Goal: Transaction & Acquisition: Purchase product/service

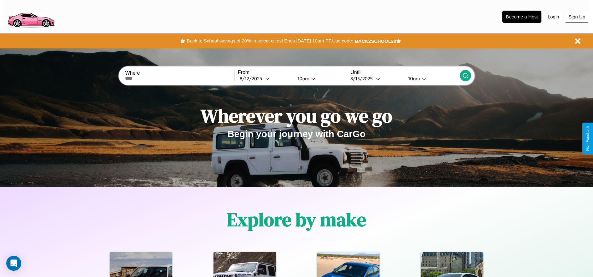
click at [576, 17] on button "Sign Up" at bounding box center [576, 17] width 23 height 12
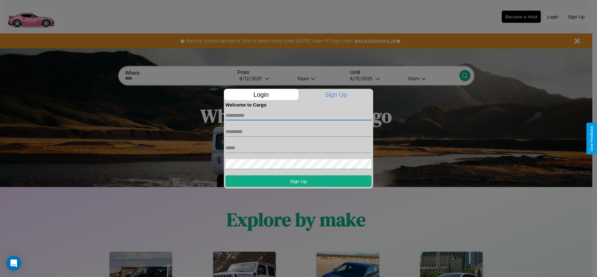
click at [299, 115] on input "text" at bounding box center [299, 115] width 146 height 10
type input "****"
click at [299, 132] on input "text" at bounding box center [299, 132] width 146 height 10
type input "******"
click at [299, 148] on input "text" at bounding box center [299, 148] width 146 height 10
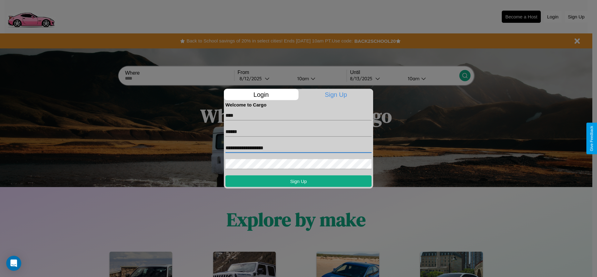
type input "**********"
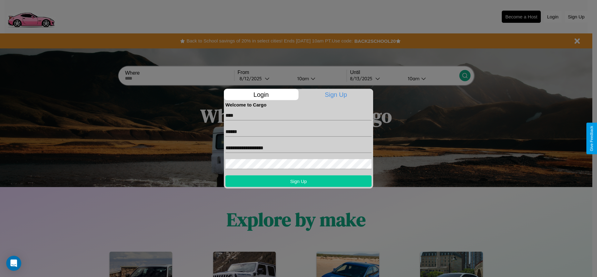
click at [299, 181] on button "Sign Up" at bounding box center [299, 181] width 146 height 12
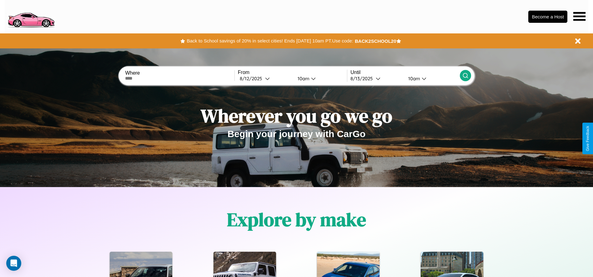
click at [180, 78] on input "text" at bounding box center [179, 78] width 109 height 5
type input "**********"
click at [265, 78] on div "8 / 12 / 2025" at bounding box center [252, 79] width 25 height 6
select select "*"
select select "****"
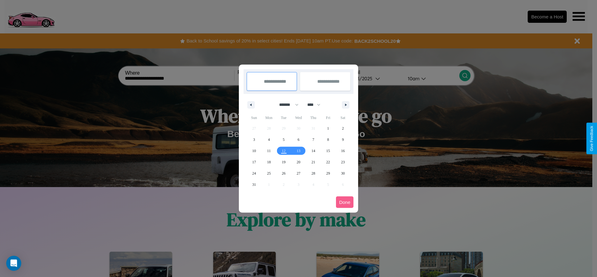
click at [286, 105] on select "******* ******** ***** ***** *** **** **** ****** ********* ******* ******** **…" at bounding box center [288, 105] width 27 height 10
select select "**"
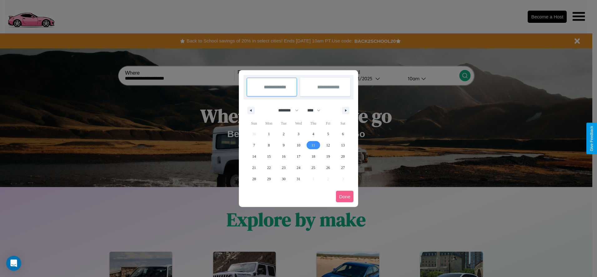
click at [313, 145] on span "11" at bounding box center [314, 145] width 4 height 11
type input "**********"
click at [298, 156] on span "17" at bounding box center [299, 156] width 4 height 11
type input "**********"
click at [345, 197] on button "Done" at bounding box center [344, 197] width 17 height 12
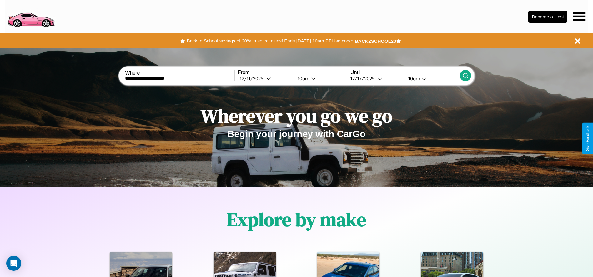
click at [465, 76] on icon at bounding box center [465, 75] width 6 height 6
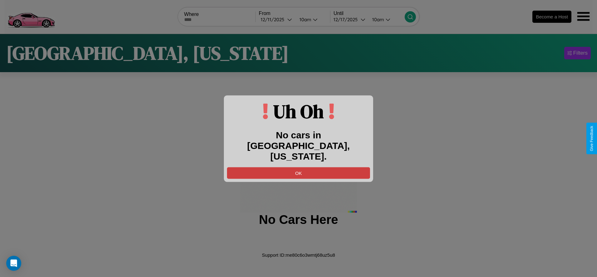
click at [299, 167] on button "OK" at bounding box center [298, 173] width 143 height 12
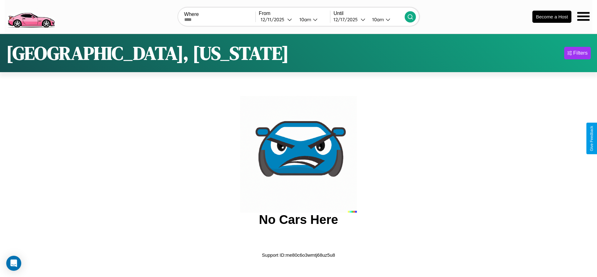
click at [31, 16] on img at bounding box center [31, 16] width 53 height 26
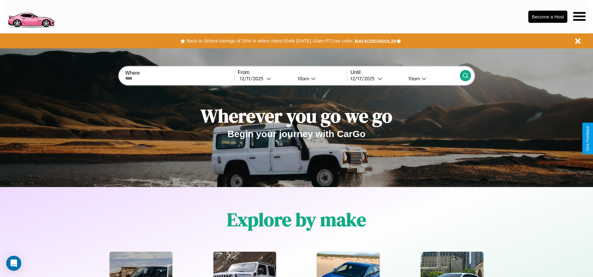
scroll to position [756, 0]
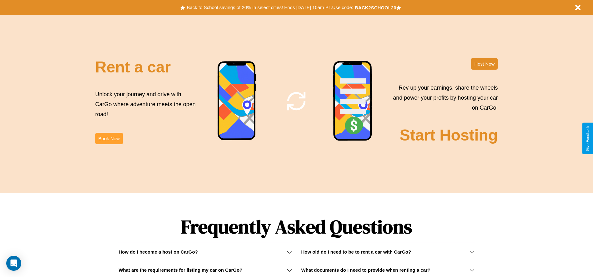
click at [109, 138] on button "Book Now" at bounding box center [108, 139] width 27 height 12
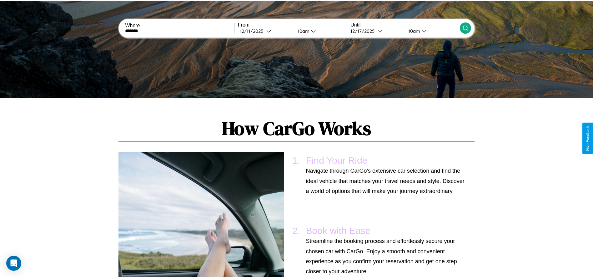
type input "*******"
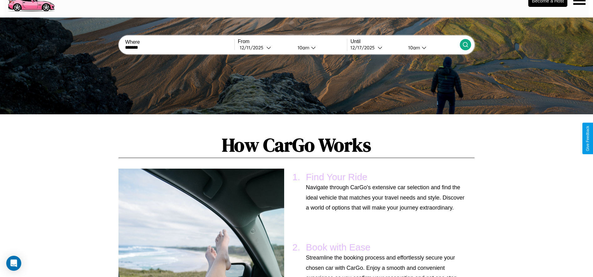
click at [465, 61] on div "Where ******* From 12 / 11 / 2025 10am Until 12 / 17 / 2025 10am" at bounding box center [296, 44] width 593 height 55
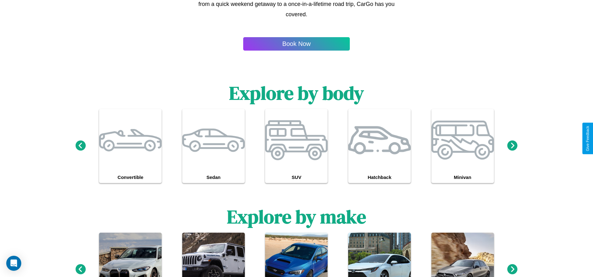
click at [512, 270] on icon at bounding box center [512, 269] width 10 height 10
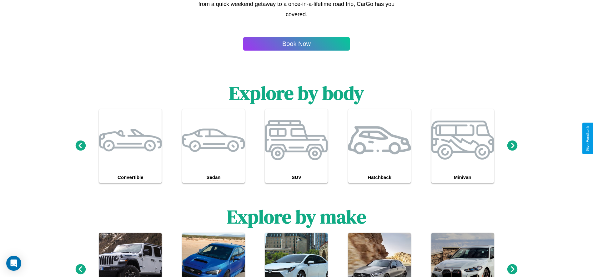
click at [512, 270] on icon at bounding box center [512, 269] width 10 height 10
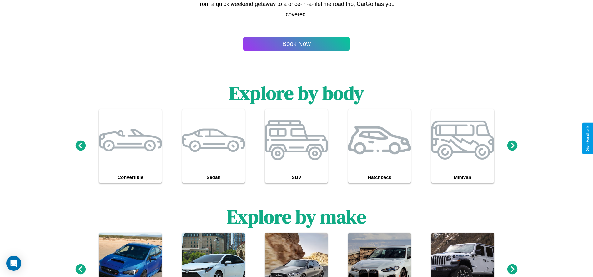
click at [512, 270] on icon at bounding box center [512, 269] width 10 height 10
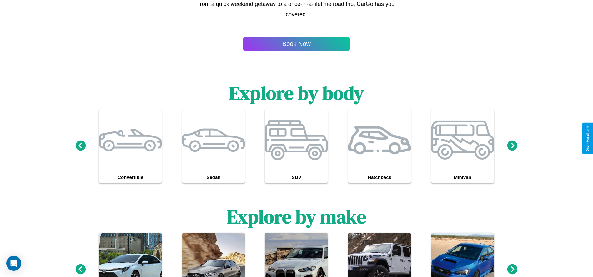
click at [512, 270] on icon at bounding box center [512, 269] width 10 height 10
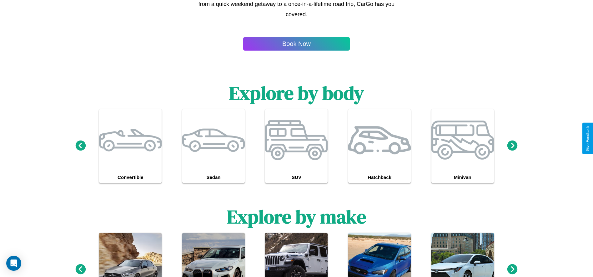
click at [512, 270] on icon at bounding box center [512, 269] width 10 height 10
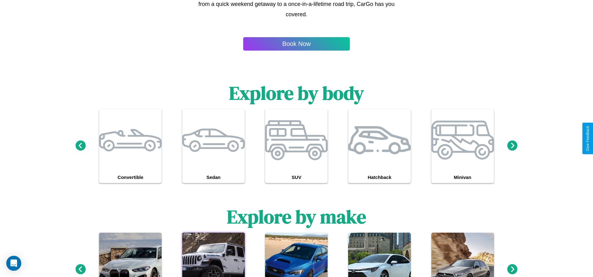
click at [213, 255] on div at bounding box center [213, 264] width 62 height 62
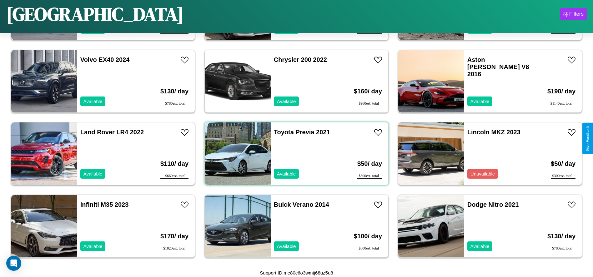
click at [294, 154] on div "Toyota Previa 2021 Available" at bounding box center [307, 153] width 72 height 62
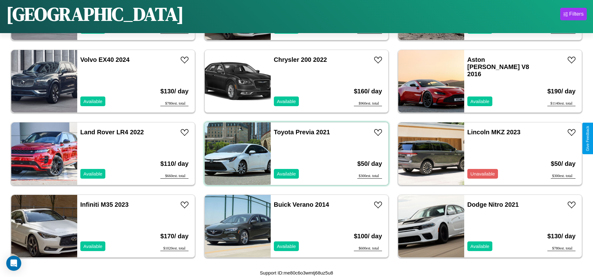
click at [294, 154] on div "Toyota Previa 2021 Available" at bounding box center [307, 153] width 72 height 62
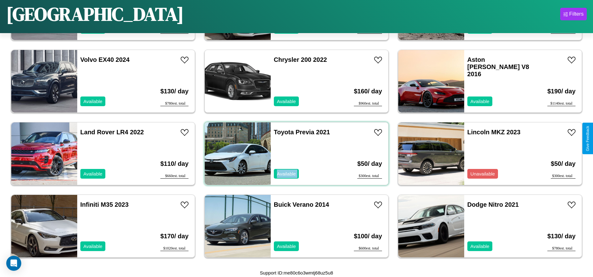
click at [294, 154] on div "Toyota Previa 2021 Available" at bounding box center [307, 153] width 72 height 62
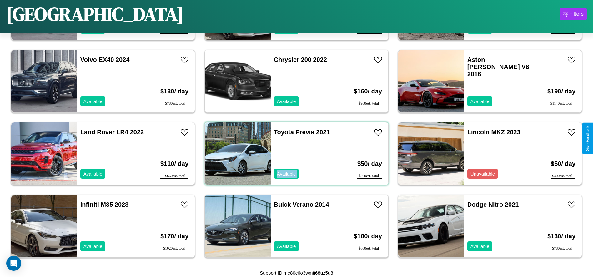
click at [294, 154] on div "Toyota Previa 2021 Available" at bounding box center [307, 153] width 72 height 62
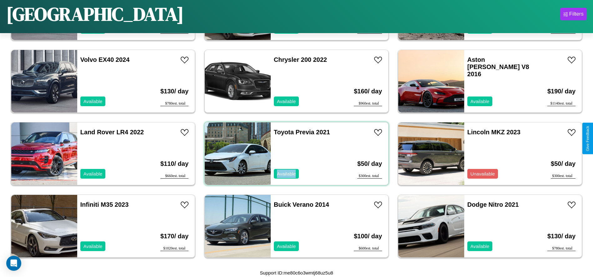
click at [294, 154] on div "Toyota Previa 2021 Available" at bounding box center [307, 153] width 72 height 62
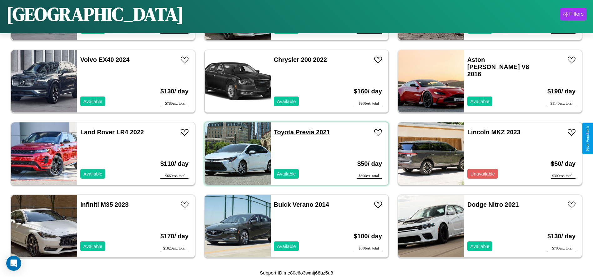
click at [281, 132] on link "Toyota Previa 2021" at bounding box center [302, 132] width 56 height 7
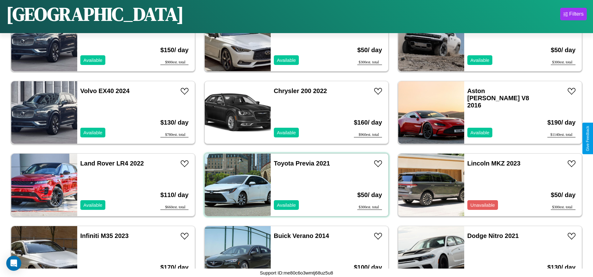
scroll to position [650, 0]
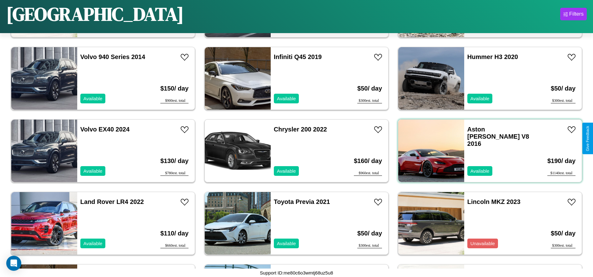
click at [486, 151] on div "Aston Martin V8 2016 Available" at bounding box center [500, 151] width 72 height 62
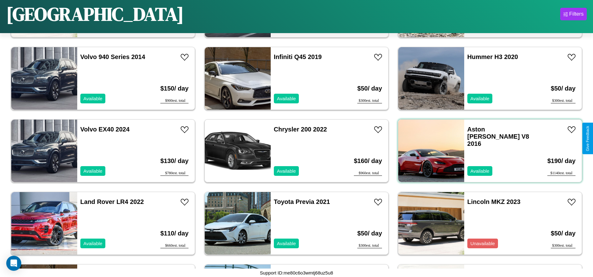
click at [486, 151] on div "Aston Martin V8 2016 Available" at bounding box center [500, 151] width 72 height 62
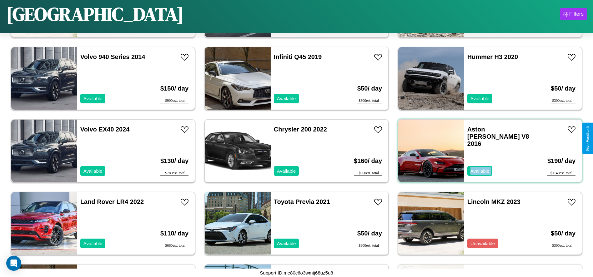
click at [486, 151] on div "Aston Martin V8 2016 Available" at bounding box center [500, 151] width 72 height 62
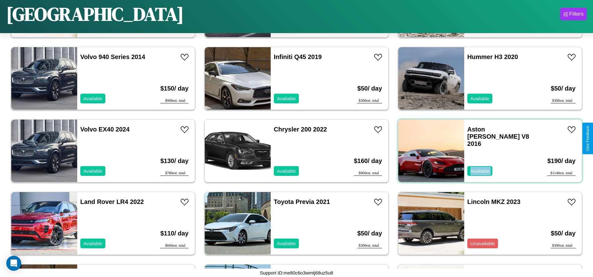
click at [486, 151] on div "Aston Martin V8 2016 Available" at bounding box center [500, 151] width 72 height 62
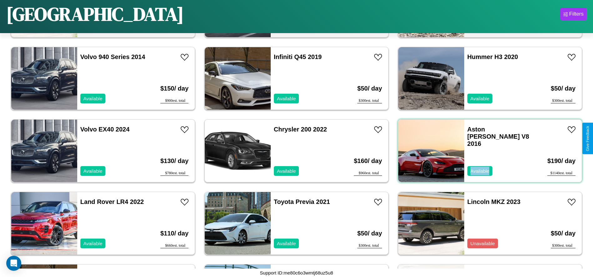
click at [486, 151] on div "Aston Martin V8 2016 Available" at bounding box center [500, 151] width 72 height 62
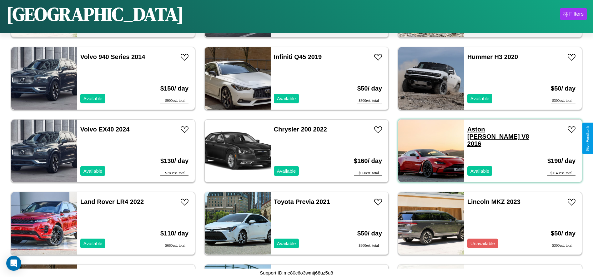
click at [482, 129] on link "Aston Martin V8 2016" at bounding box center [498, 136] width 62 height 21
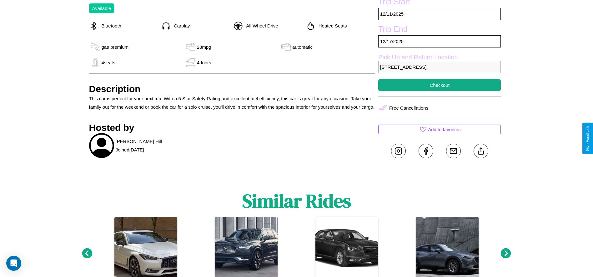
scroll to position [269, 0]
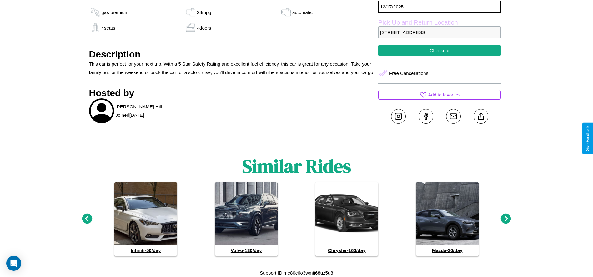
click at [506, 219] on icon at bounding box center [506, 219] width 10 height 10
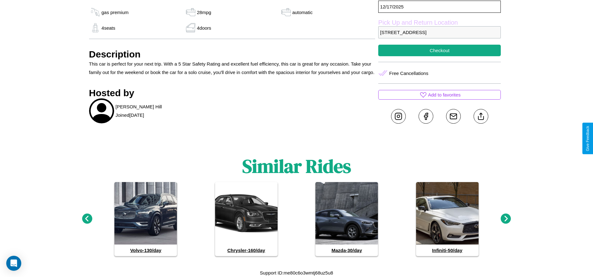
click at [87, 219] on icon at bounding box center [87, 219] width 10 height 10
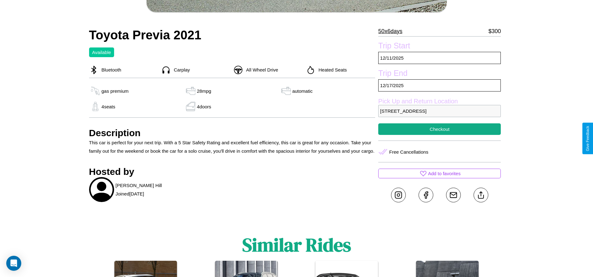
scroll to position [181, 0]
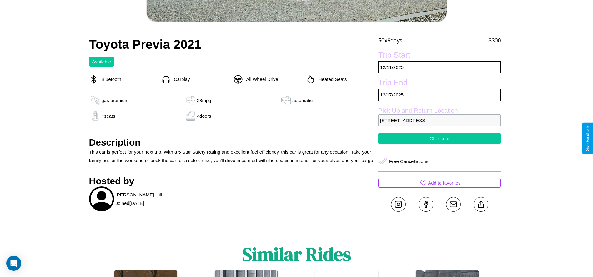
click at [439, 138] on button "Checkout" at bounding box center [439, 139] width 122 height 12
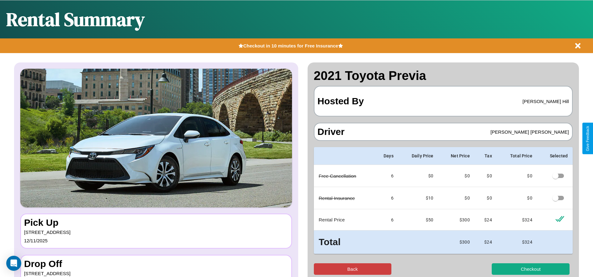
click at [352, 269] on button "Back" at bounding box center [353, 269] width 78 height 12
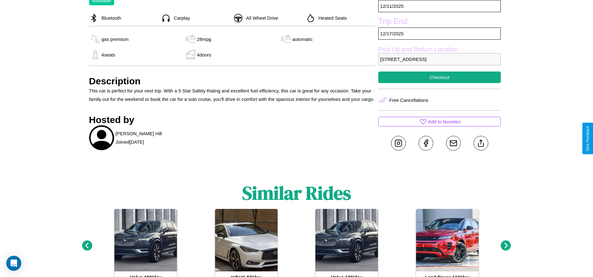
scroll to position [269, 0]
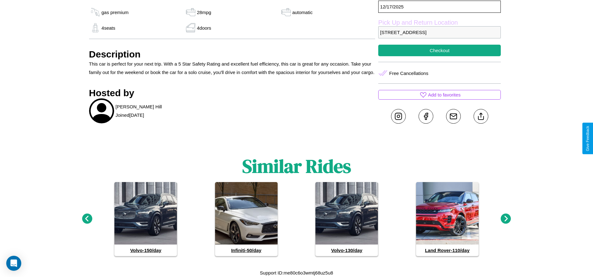
click at [506, 219] on icon at bounding box center [506, 219] width 10 height 10
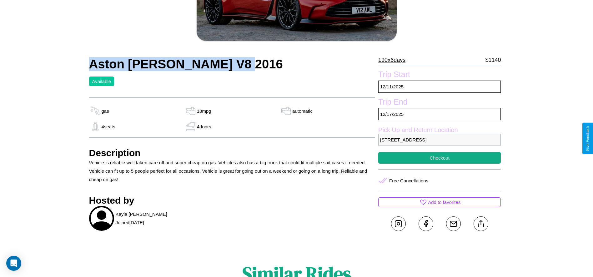
scroll to position [144, 0]
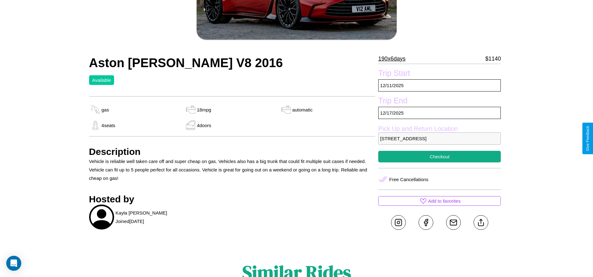
click at [439, 138] on p "[STREET_ADDRESS]" at bounding box center [439, 138] width 122 height 12
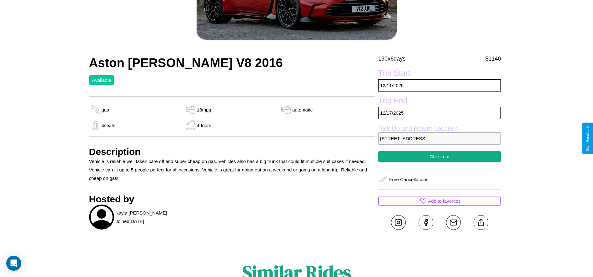
click at [439, 138] on p "[STREET_ADDRESS]" at bounding box center [439, 138] width 122 height 12
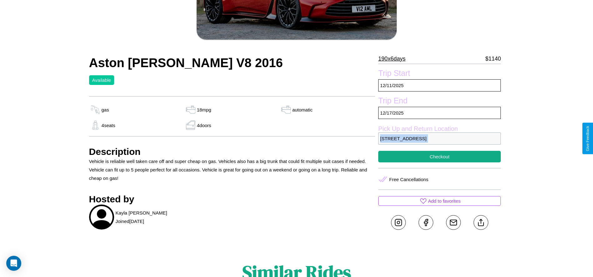
click at [439, 138] on p "[STREET_ADDRESS]" at bounding box center [439, 138] width 122 height 12
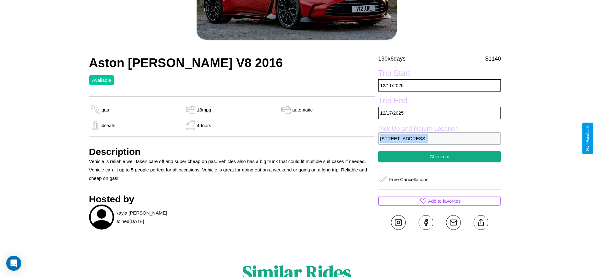
click at [439, 138] on p "[STREET_ADDRESS]" at bounding box center [439, 138] width 122 height 12
